Goal: Find specific page/section: Find specific page/section

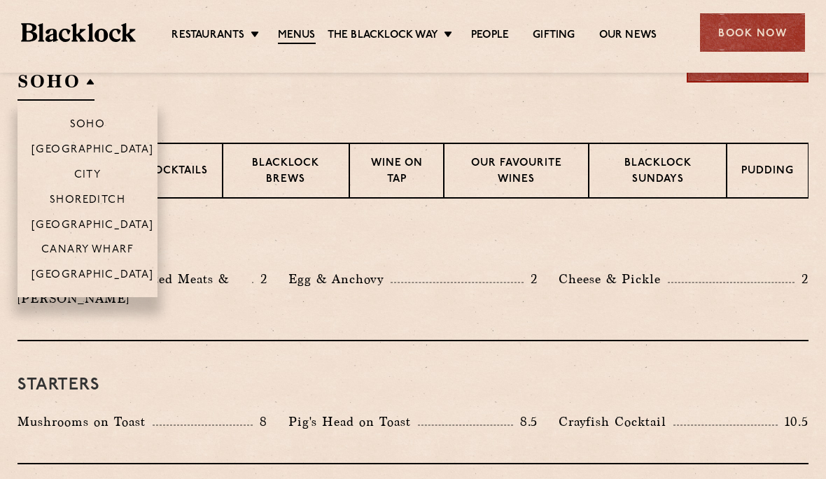
scroll to position [544, 0]
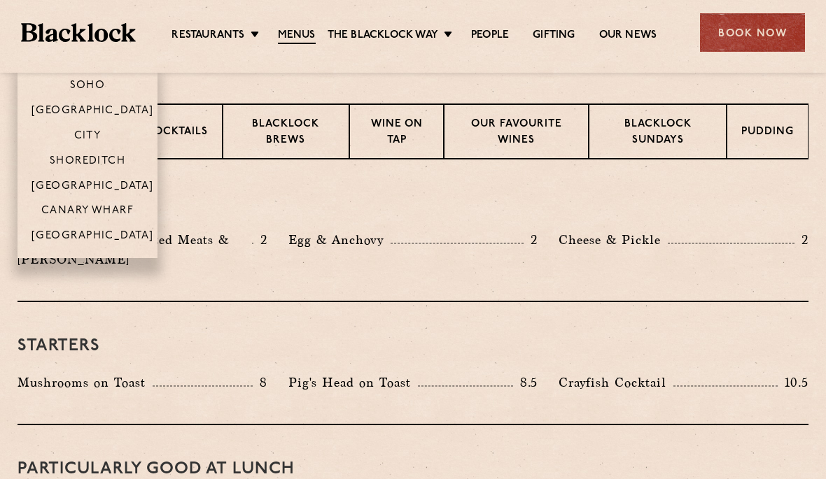
click at [74, 230] on p "[GEOGRAPHIC_DATA]" at bounding box center [92, 236] width 122 height 13
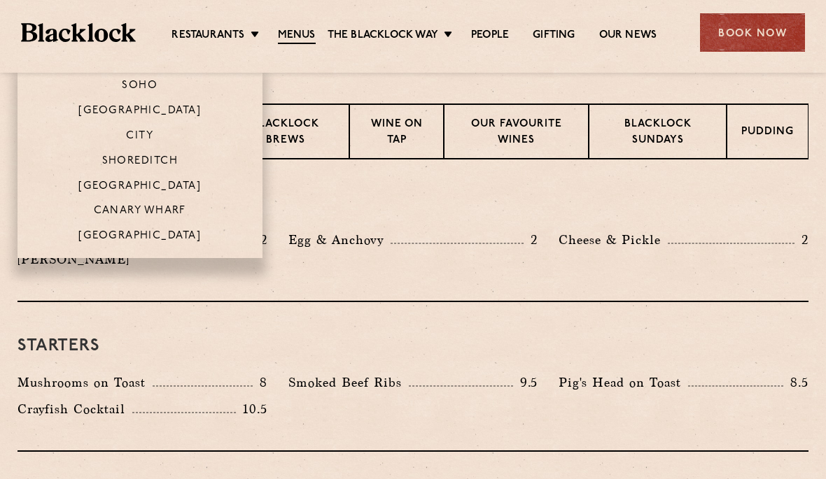
click at [85, 234] on p "[GEOGRAPHIC_DATA]" at bounding box center [139, 236] width 122 height 13
click at [108, 237] on p "[GEOGRAPHIC_DATA]" at bounding box center [139, 236] width 122 height 13
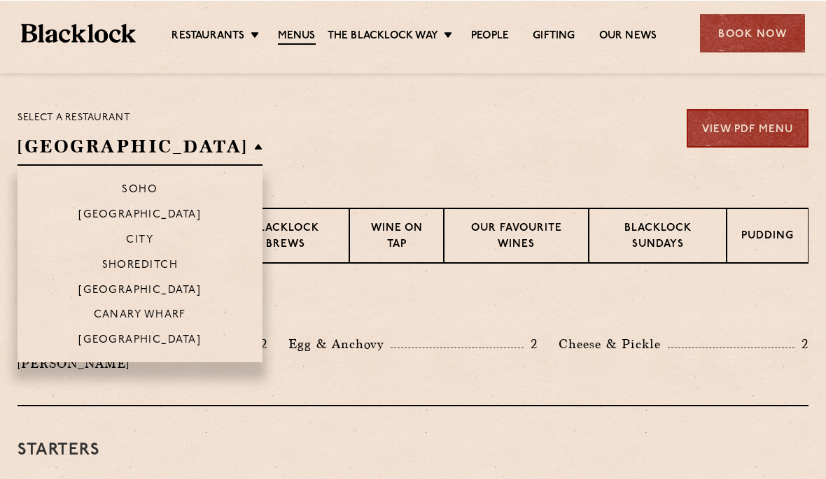
click at [90, 341] on p "[GEOGRAPHIC_DATA]" at bounding box center [139, 340] width 122 height 13
click at [89, 341] on p "[GEOGRAPHIC_DATA]" at bounding box center [139, 340] width 122 height 13
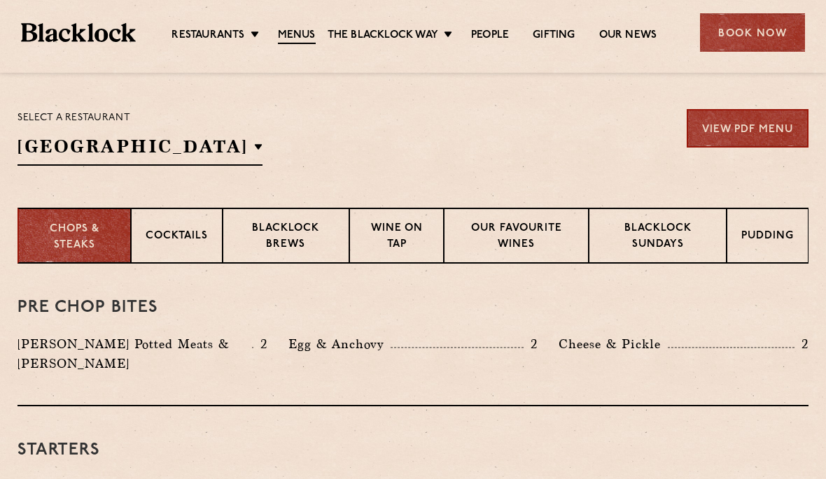
click at [253, 27] on ul "Restaurants [GEOGRAPHIC_DATA] [GEOGRAPHIC_DATA] [GEOGRAPHIC_DATA] [GEOGRAPHIC_D…" at bounding box center [414, 33] width 557 height 22
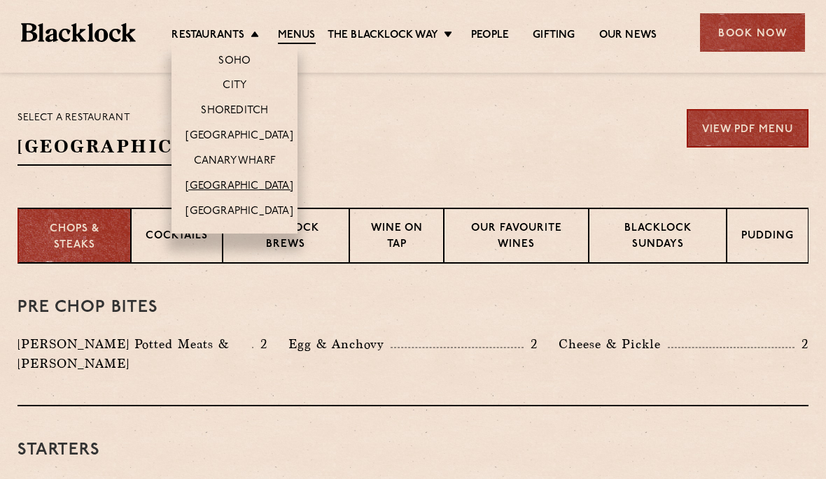
click at [213, 180] on link "[GEOGRAPHIC_DATA]" at bounding box center [238, 187] width 107 height 14
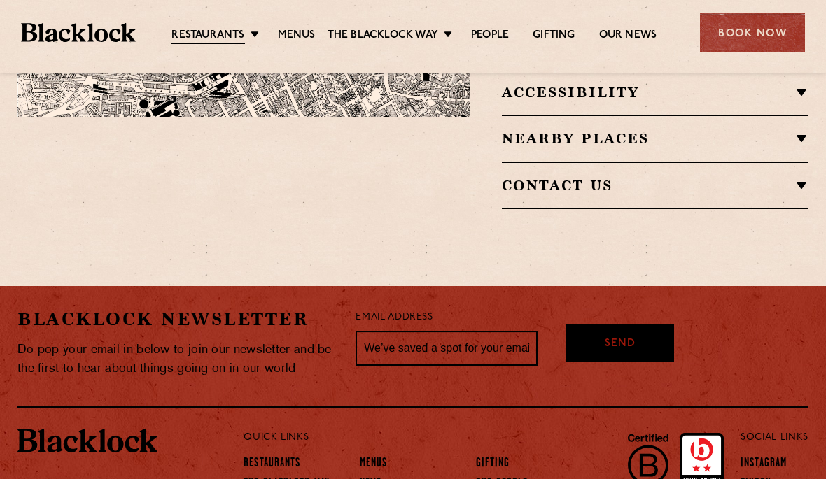
scroll to position [1078, 0]
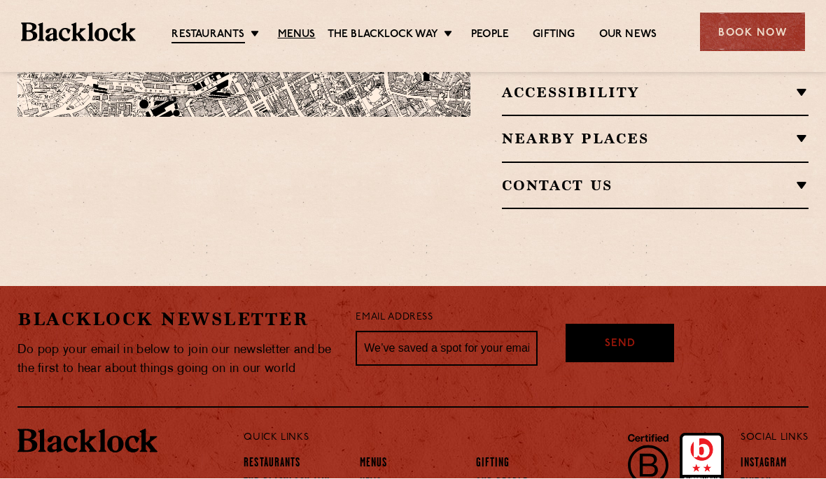
click at [293, 34] on link "Menus" at bounding box center [297, 36] width 38 height 14
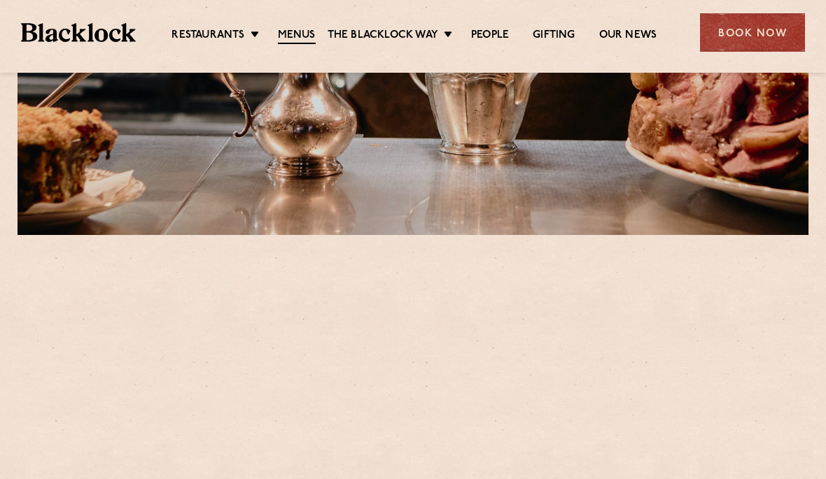
scroll to position [318, 0]
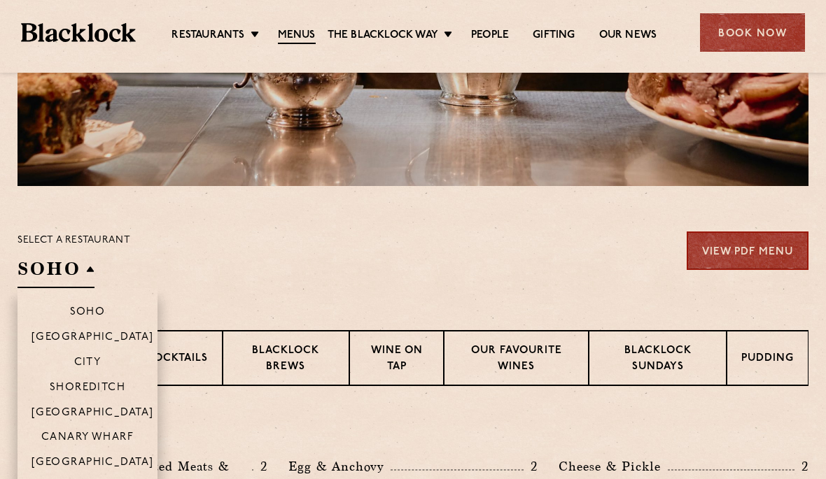
click at [75, 460] on p "[GEOGRAPHIC_DATA]" at bounding box center [92, 463] width 122 height 13
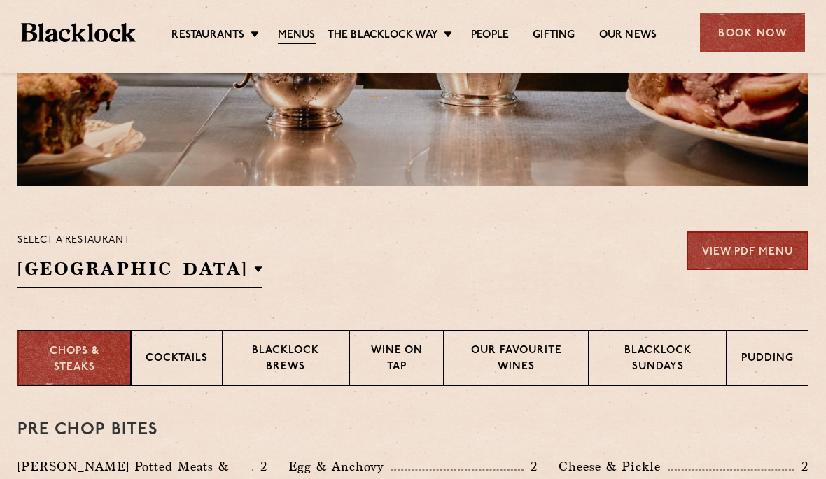
click at [209, 194] on section "Select a restaurant Manchester Soho Birmingham City Shoreditch Covent Garden Ca…" at bounding box center [413, 258] width 826 height 144
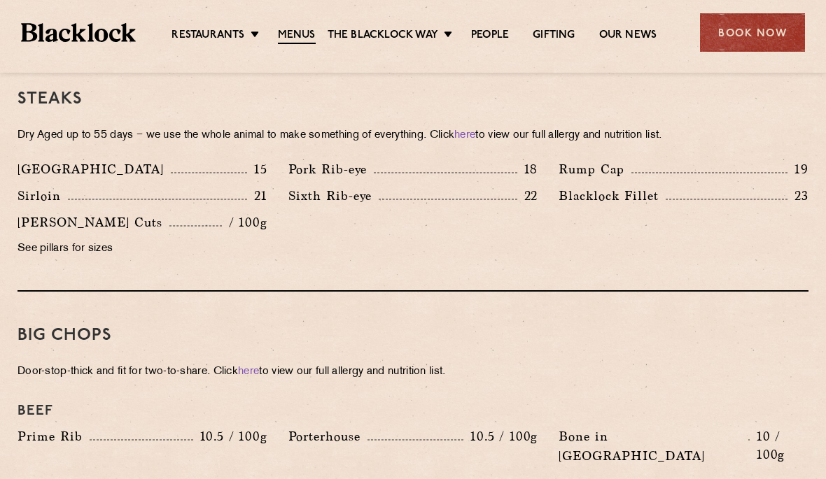
scroll to position [1345, 0]
